Goal: Find specific page/section: Find specific page/section

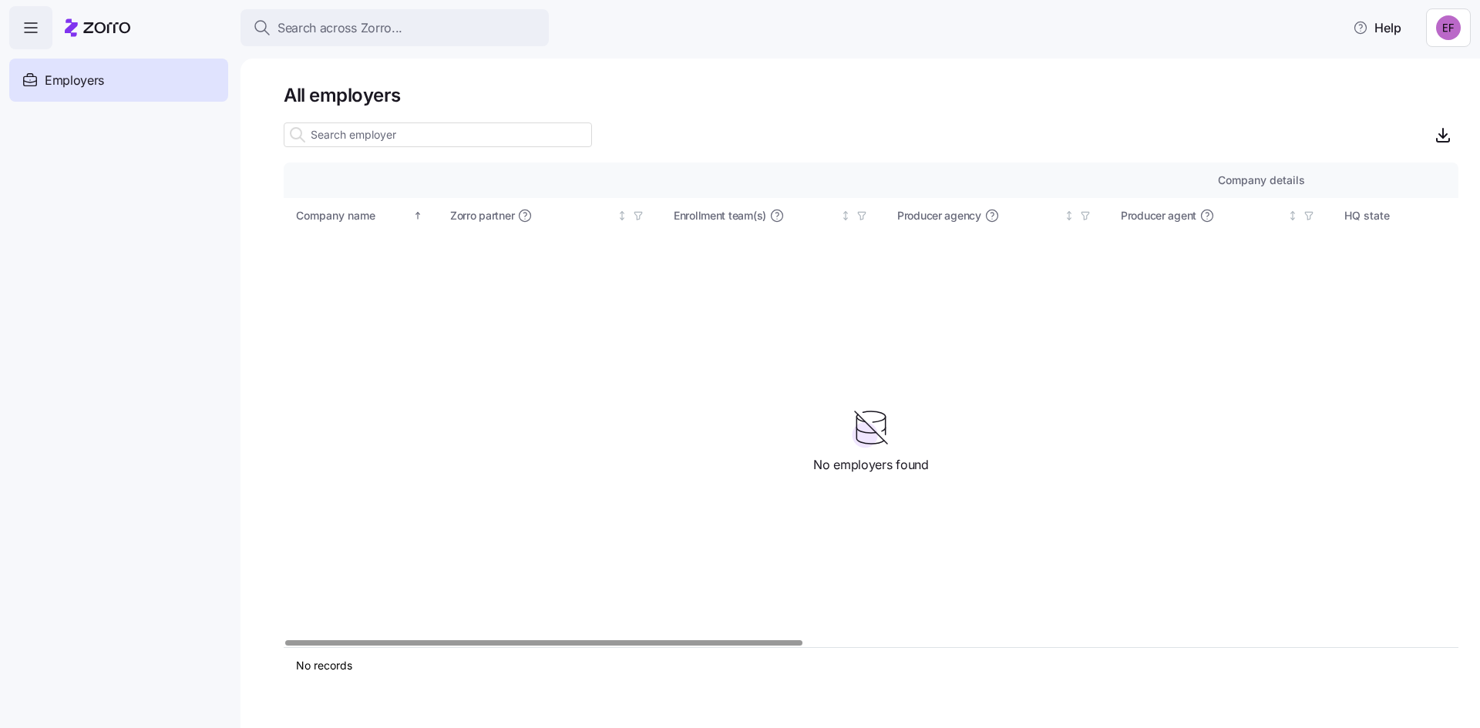
click at [109, 30] on icon at bounding box center [106, 27] width 47 height 11
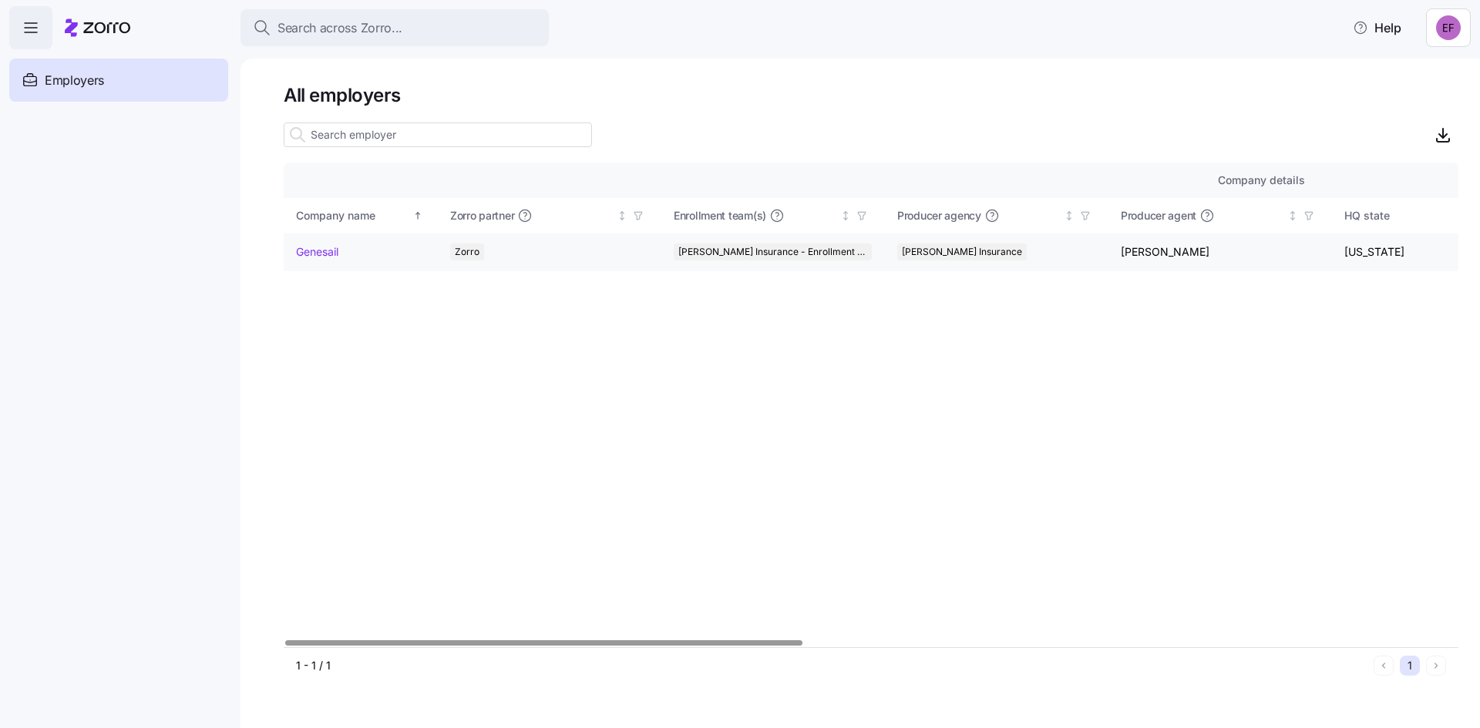
click at [314, 248] on link "Genesail" at bounding box center [317, 251] width 42 height 15
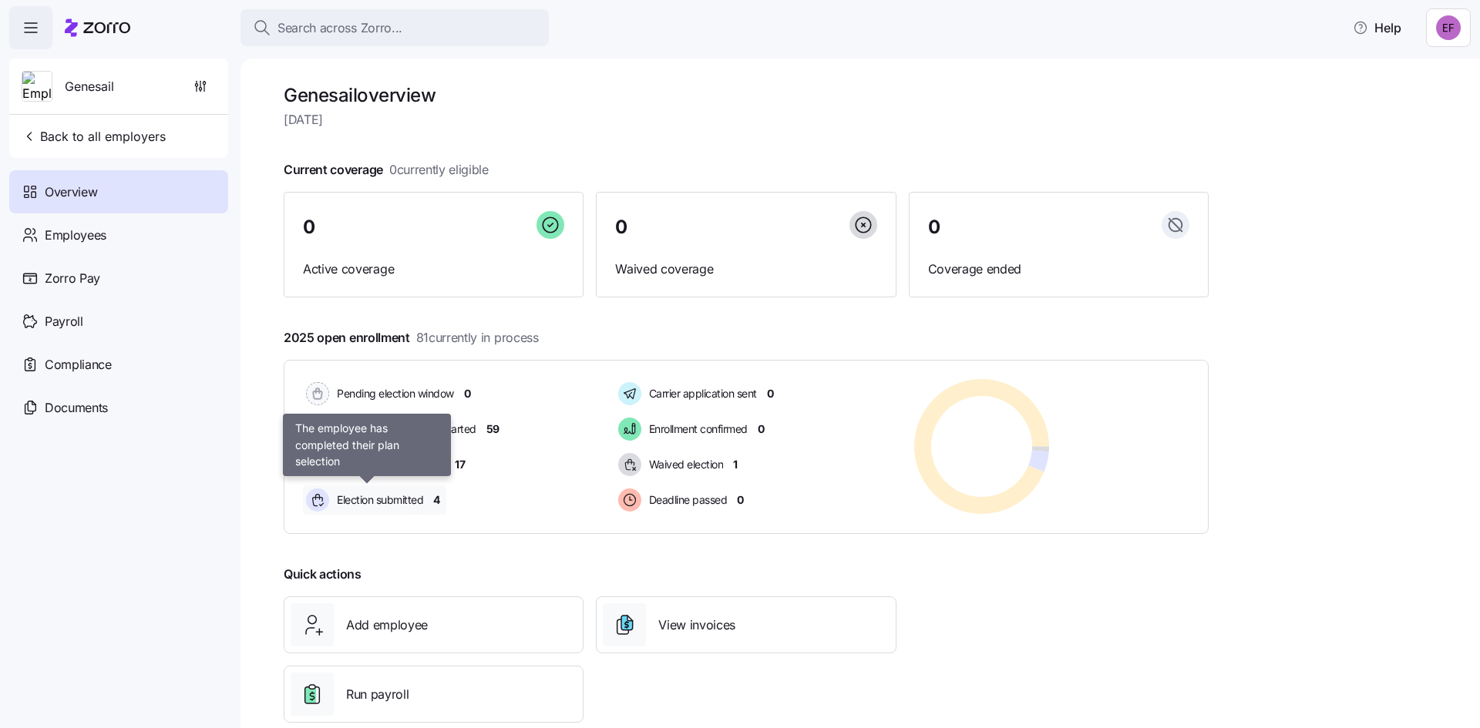
click at [388, 491] on span "Election submitted" at bounding box center [377, 500] width 91 height 18
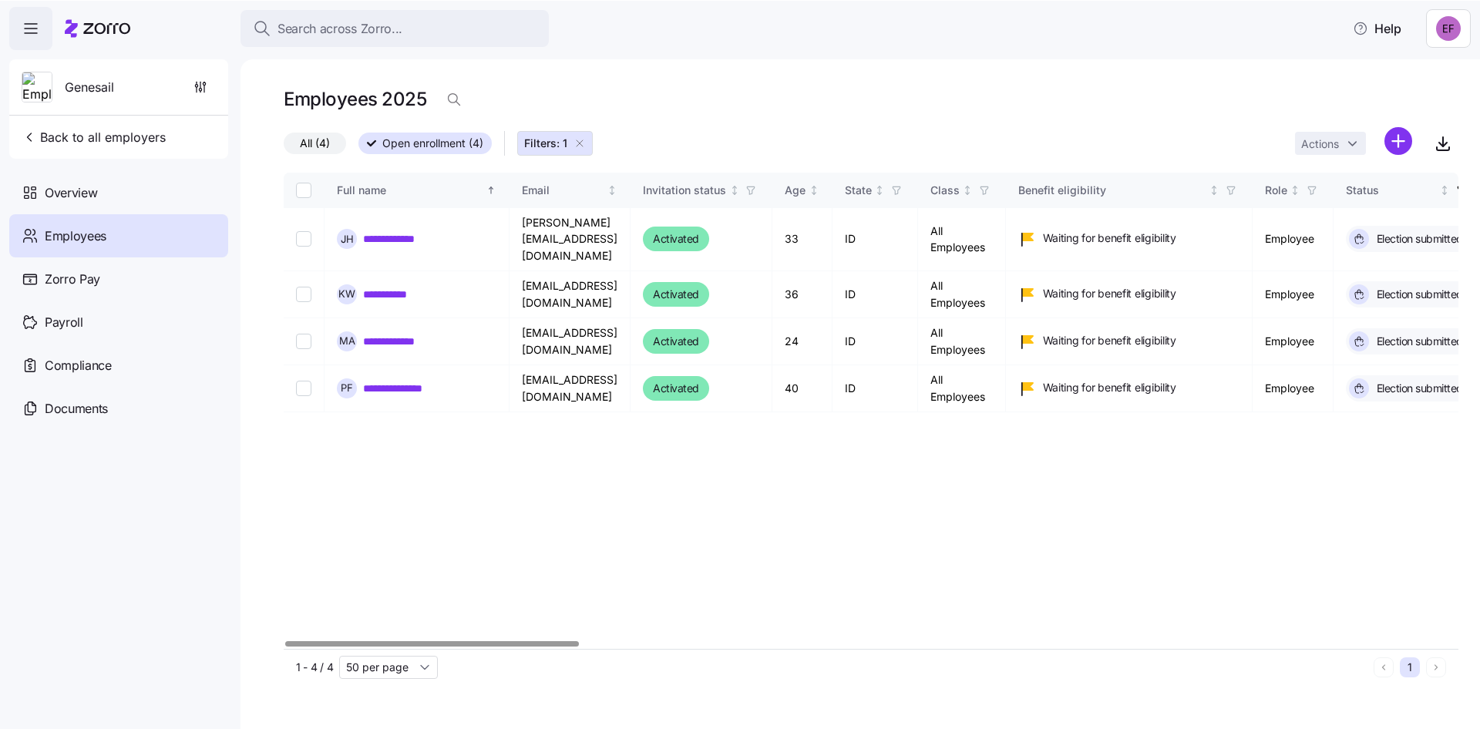
scroll to position [0, 48]
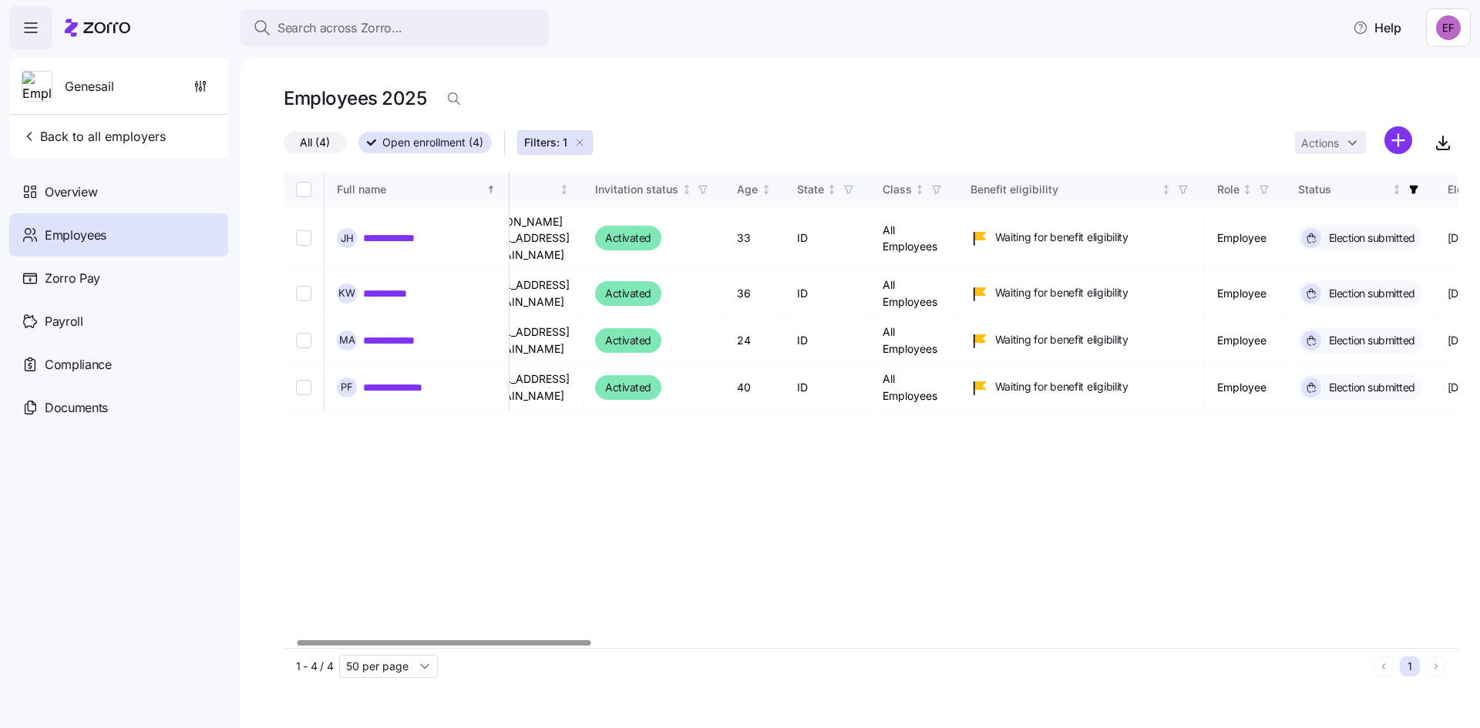
click at [553, 646] on div at bounding box center [444, 643] width 293 height 5
click at [136, 40] on div "Search across Zorro... Help" at bounding box center [739, 27] width 1461 height 43
click at [116, 29] on icon at bounding box center [98, 27] width 66 height 18
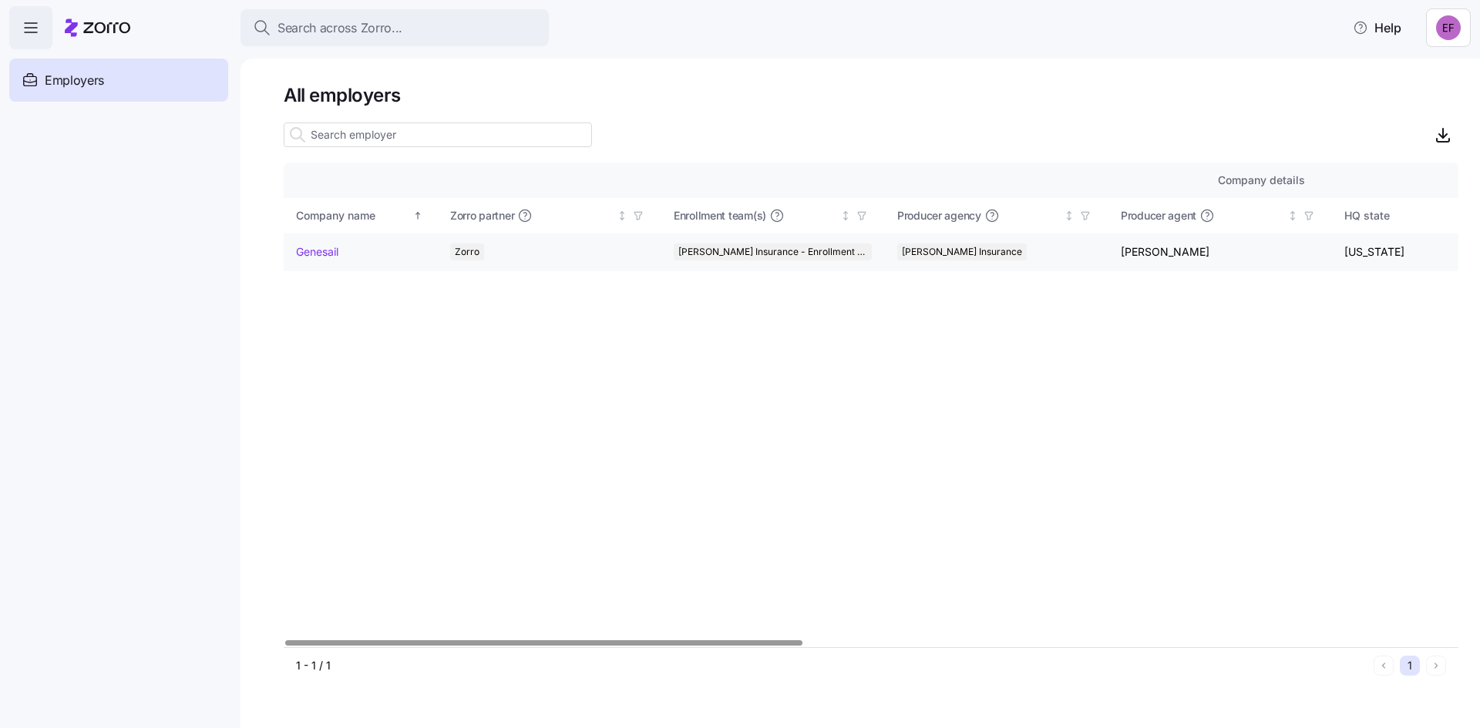
click at [318, 251] on link "Genesail" at bounding box center [317, 251] width 42 height 15
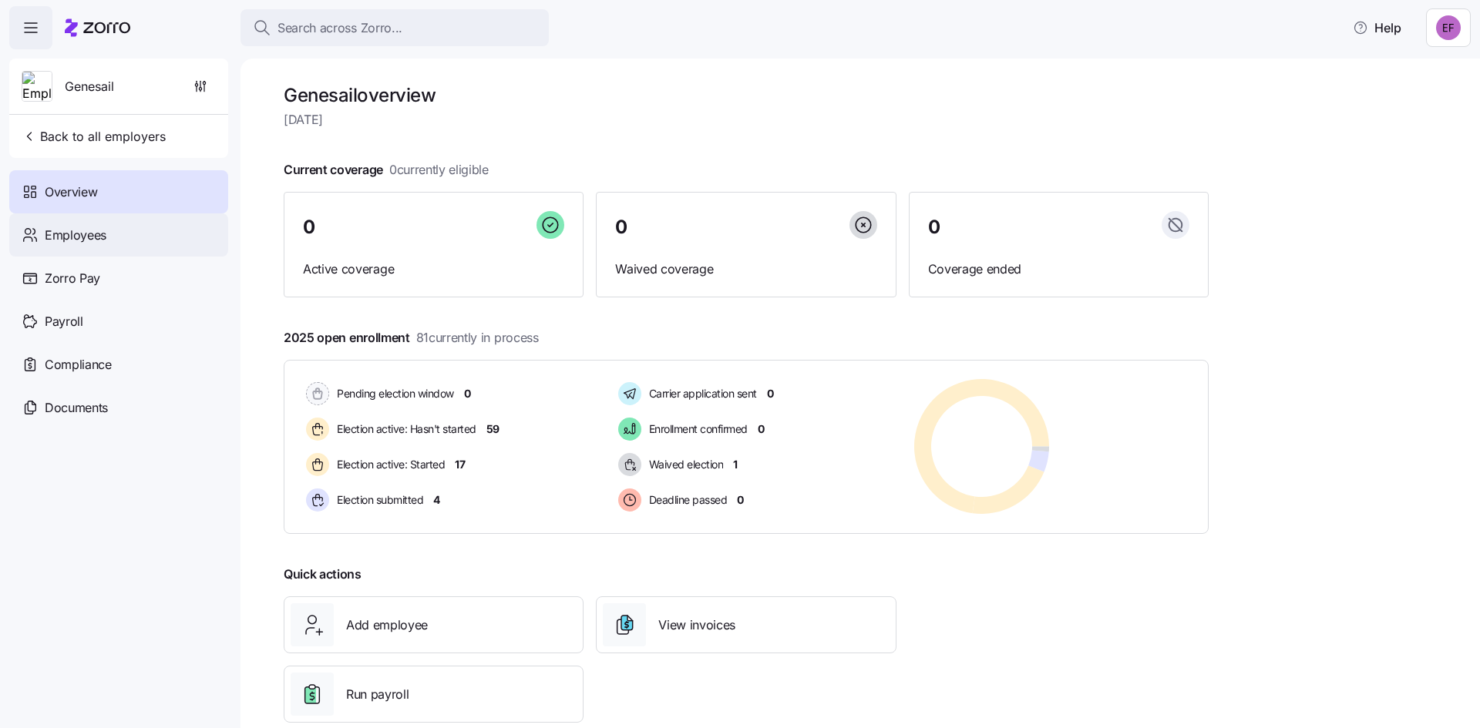
click at [63, 227] on span "Employees" at bounding box center [76, 235] width 62 height 19
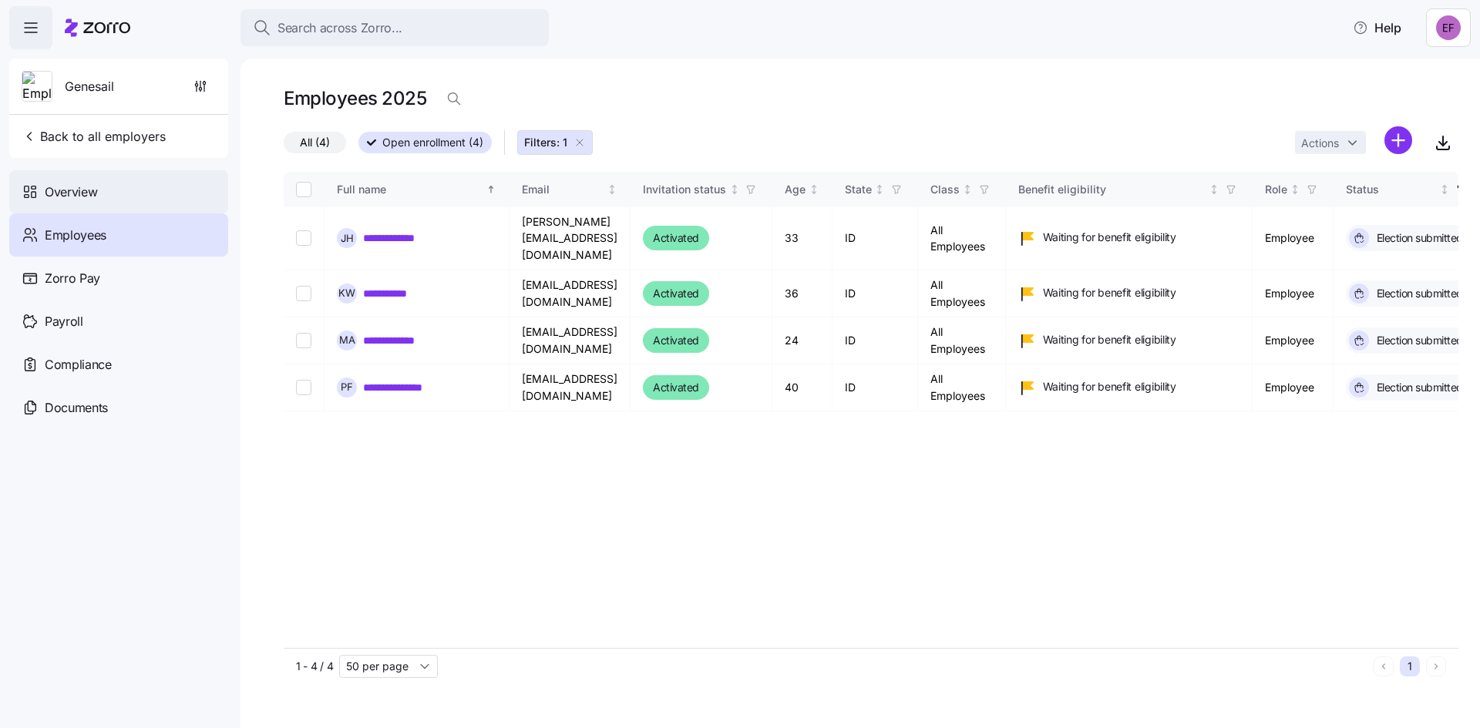
click at [78, 191] on span "Overview" at bounding box center [71, 192] width 52 height 19
